Goal: Task Accomplishment & Management: Manage account settings

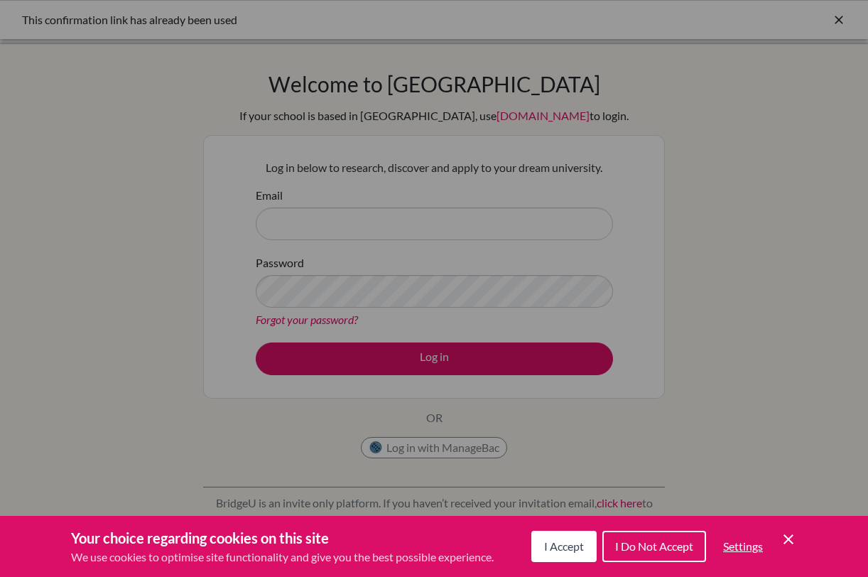
click at [569, 549] on span "I Accept" at bounding box center [564, 545] width 40 height 13
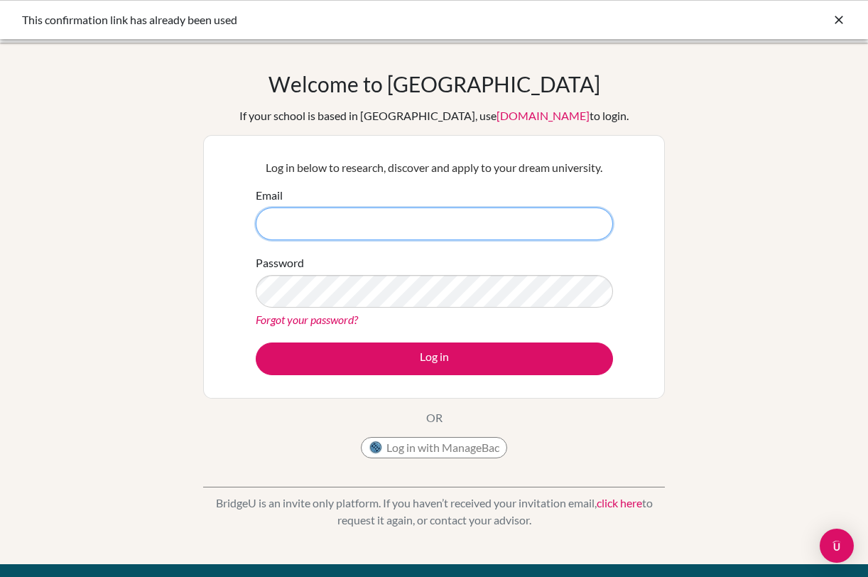
click at [377, 217] on input "Email" at bounding box center [434, 223] width 357 height 33
type input "t"
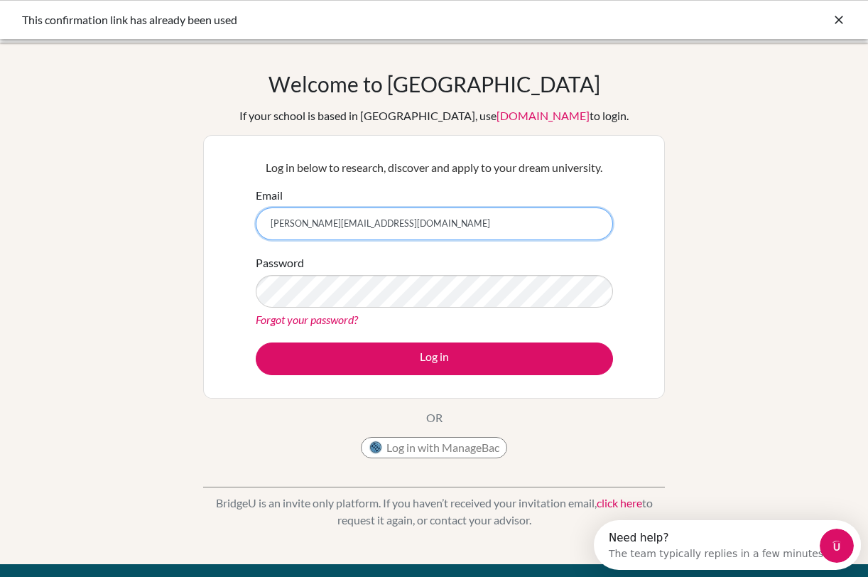
type input "[PERSON_NAME][EMAIL_ADDRESS][DOMAIN_NAME]"
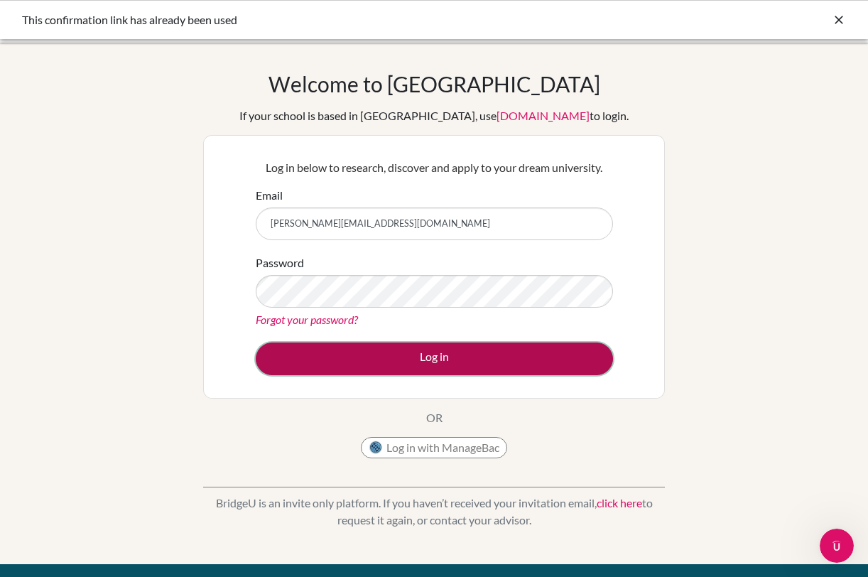
click at [346, 359] on button "Log in" at bounding box center [434, 358] width 357 height 33
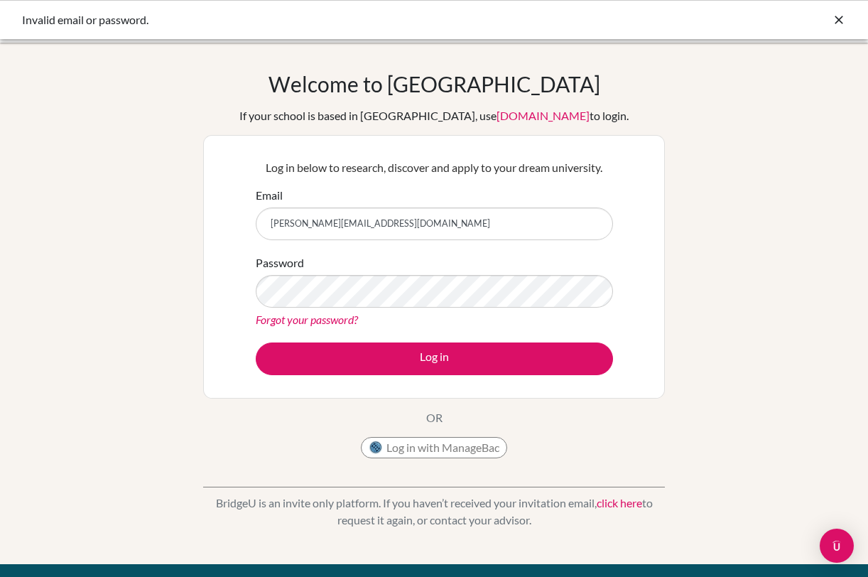
click at [279, 318] on link "Forgot your password?" at bounding box center [307, 319] width 102 height 13
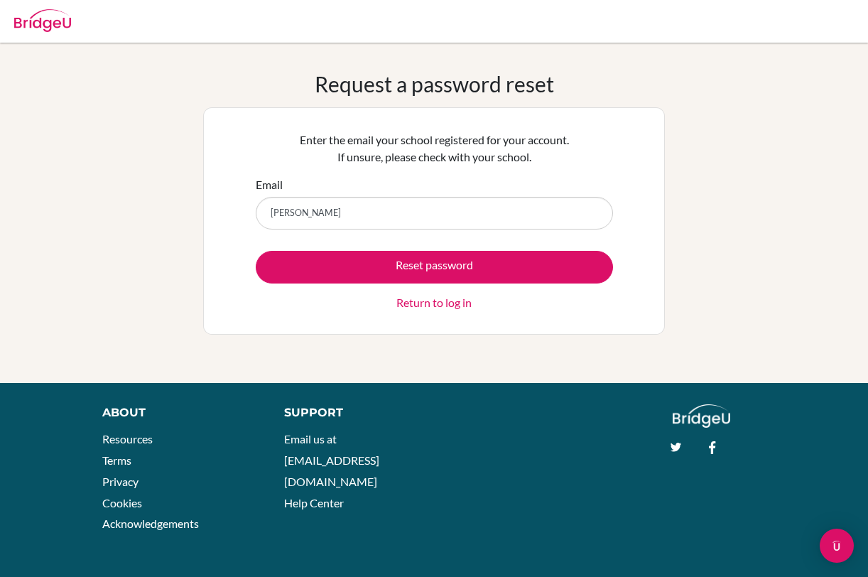
type input "[PERSON_NAME][EMAIL_ADDRESS][DOMAIN_NAME]"
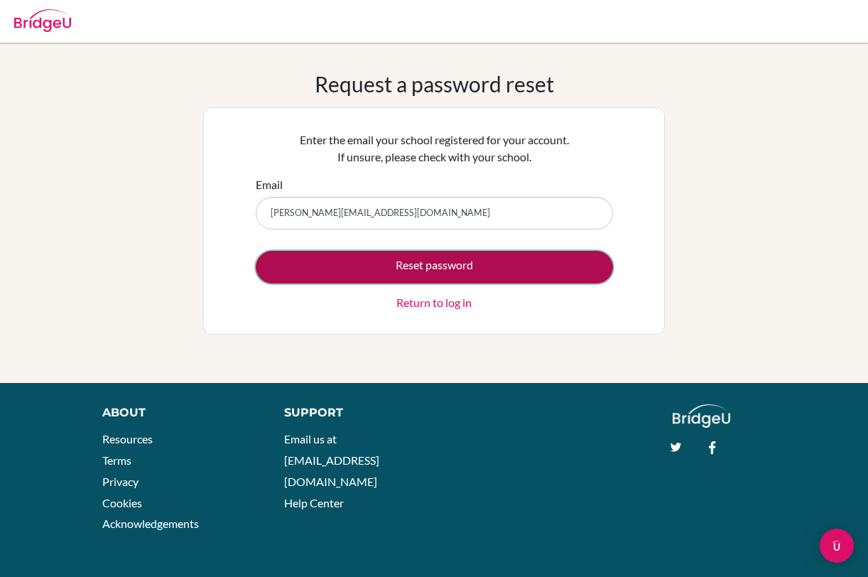
click at [353, 251] on button "Reset password" at bounding box center [434, 267] width 357 height 33
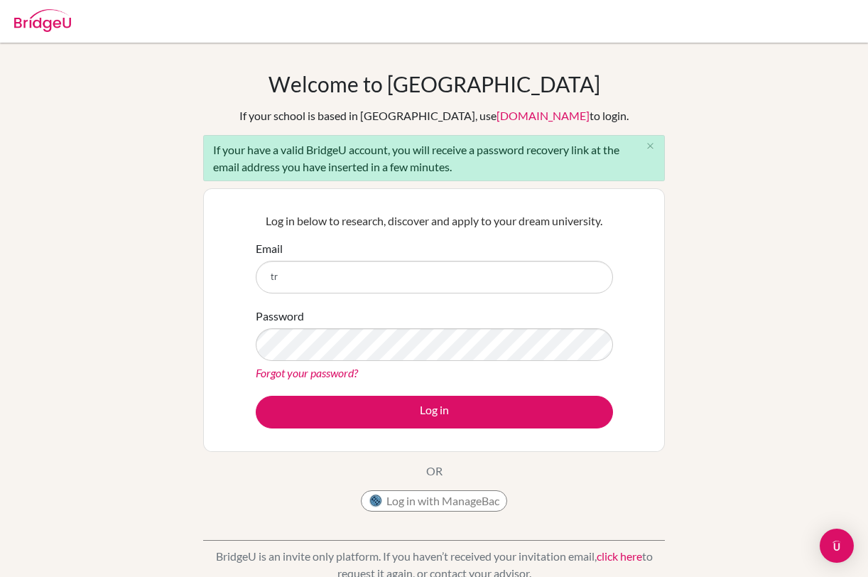
type input "t"
click at [354, 275] on input "Email" at bounding box center [434, 277] width 357 height 33
click at [288, 276] on input "Email" at bounding box center [434, 277] width 357 height 33
paste input "[PERSON_NAME][EMAIL_ADDRESS][DOMAIN_NAME]"
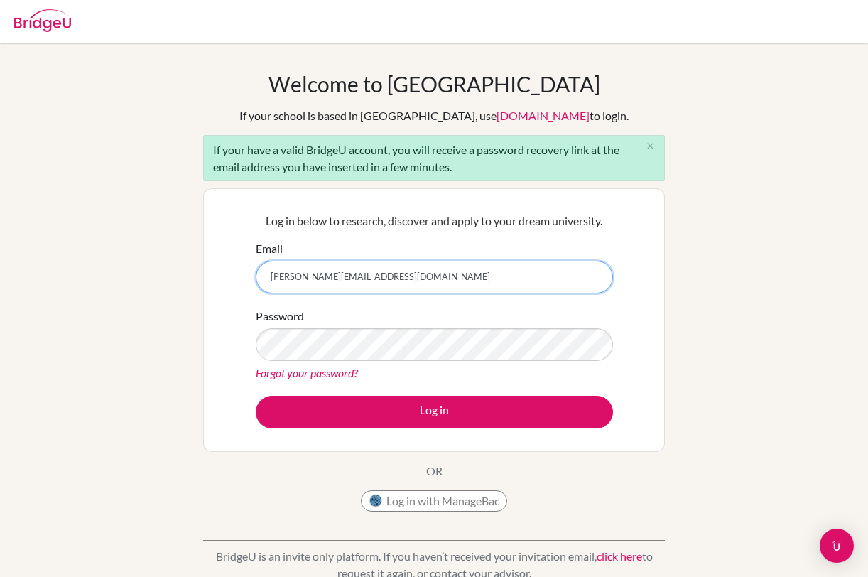
type input "[PERSON_NAME][EMAIL_ADDRESS][DOMAIN_NAME]"
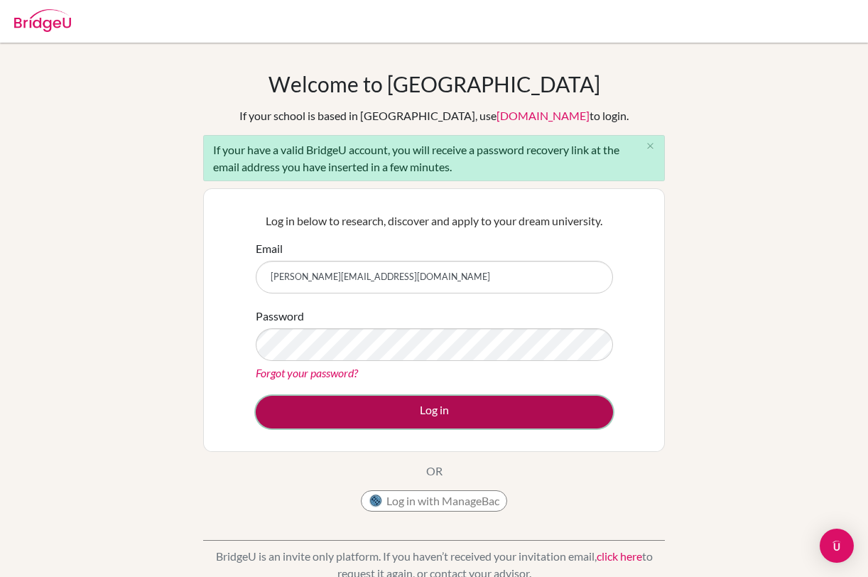
click at [288, 401] on button "Log in" at bounding box center [434, 412] width 357 height 33
